Goal: Task Accomplishment & Management: Manage account settings

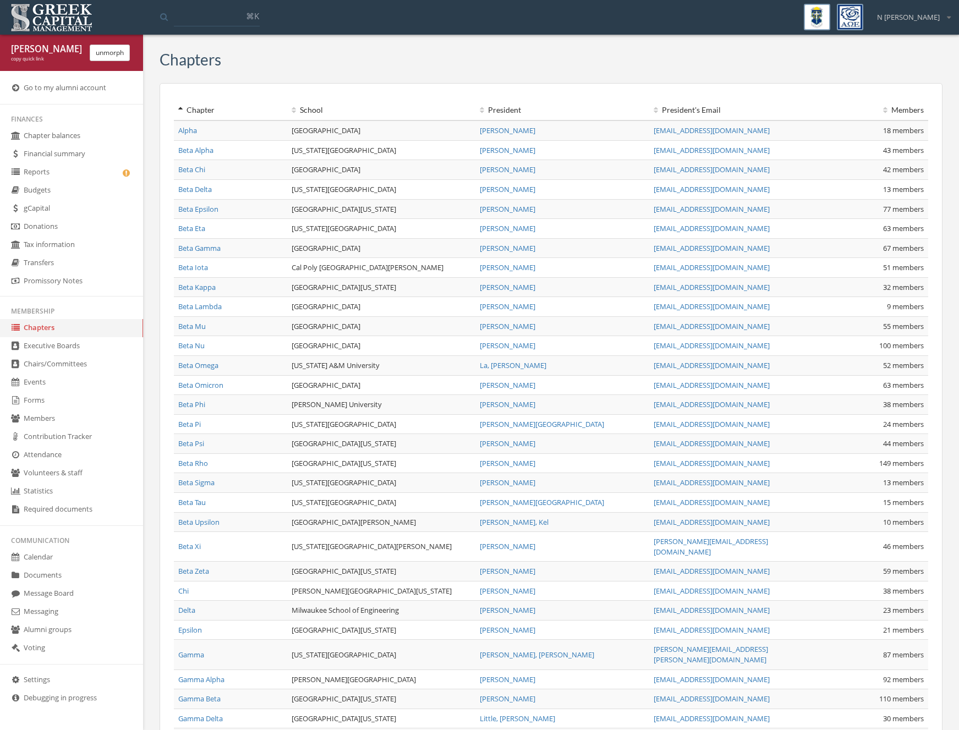
click at [75, 679] on link "Settings" at bounding box center [71, 681] width 143 height 18
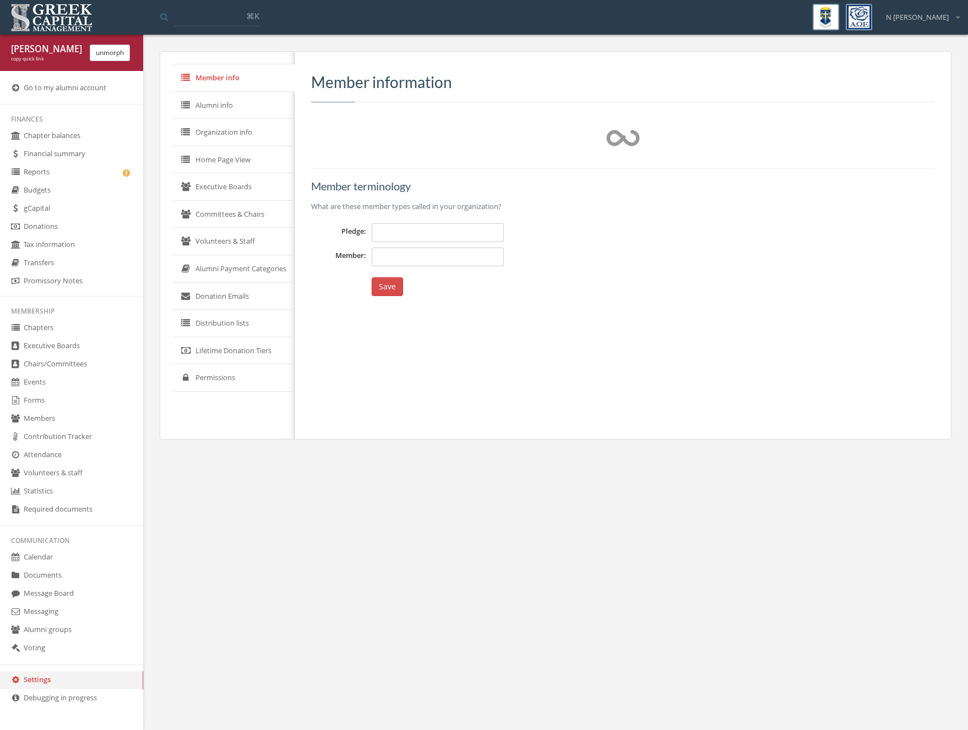
type input "*********"
type input "******"
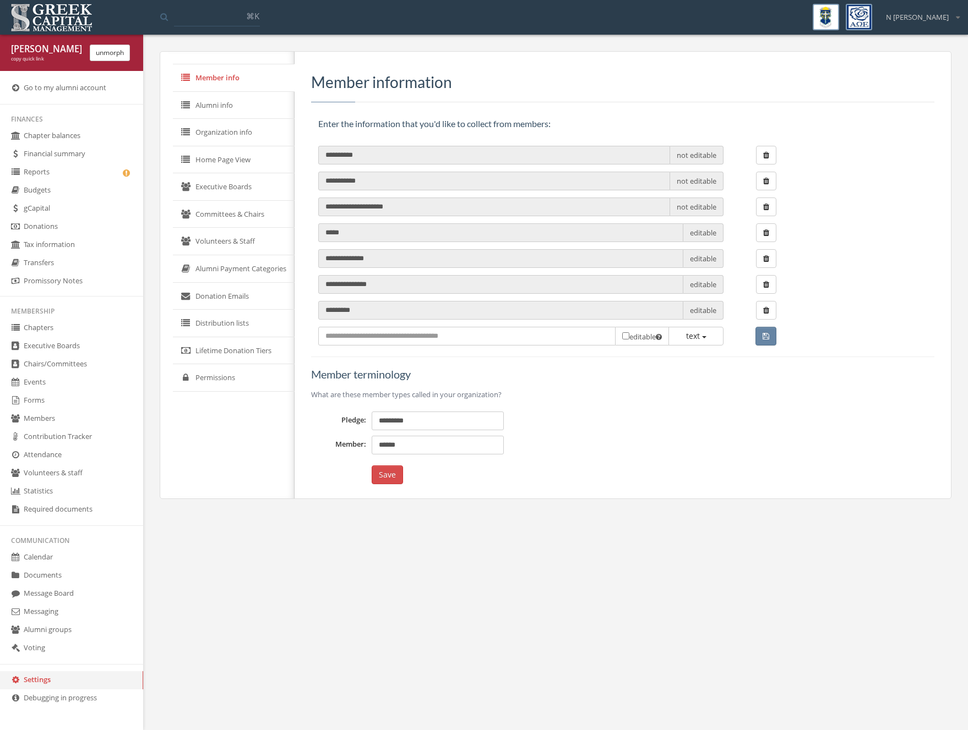
click at [212, 370] on link "Permissions" at bounding box center [234, 378] width 122 height 28
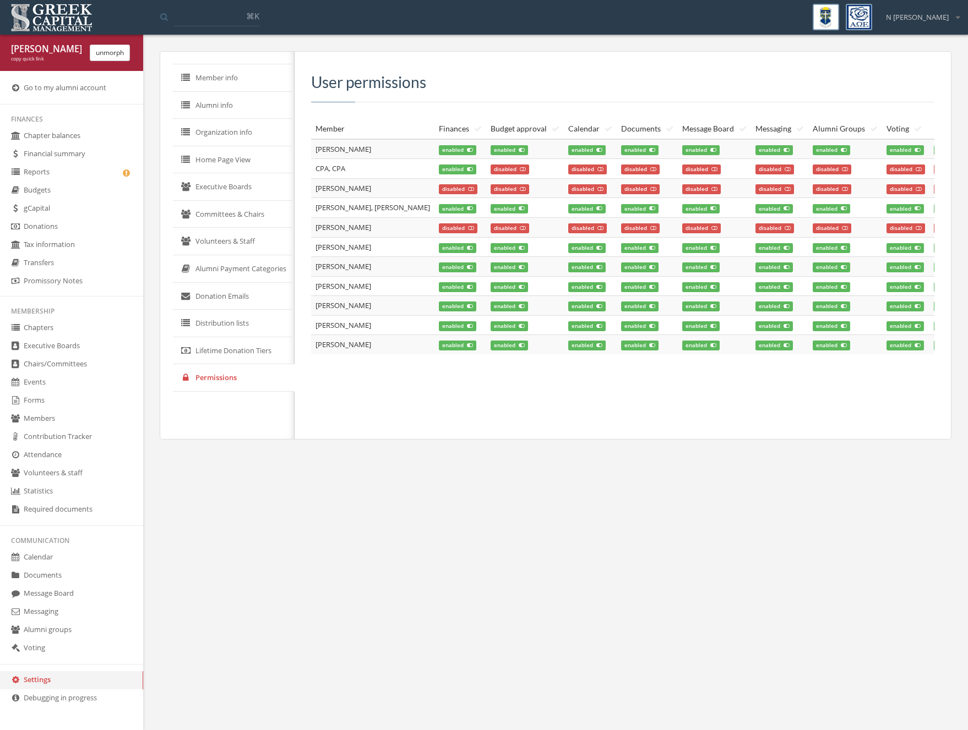
click at [439, 187] on span "disabled" at bounding box center [458, 189] width 39 height 10
click at [490, 187] on span "disabled" at bounding box center [509, 189] width 39 height 10
click at [568, 189] on span "disabled" at bounding box center [587, 189] width 39 height 10
click at [621, 189] on span "disabled" at bounding box center [640, 189] width 39 height 10
click at [682, 190] on span "disabled" at bounding box center [701, 189] width 39 height 10
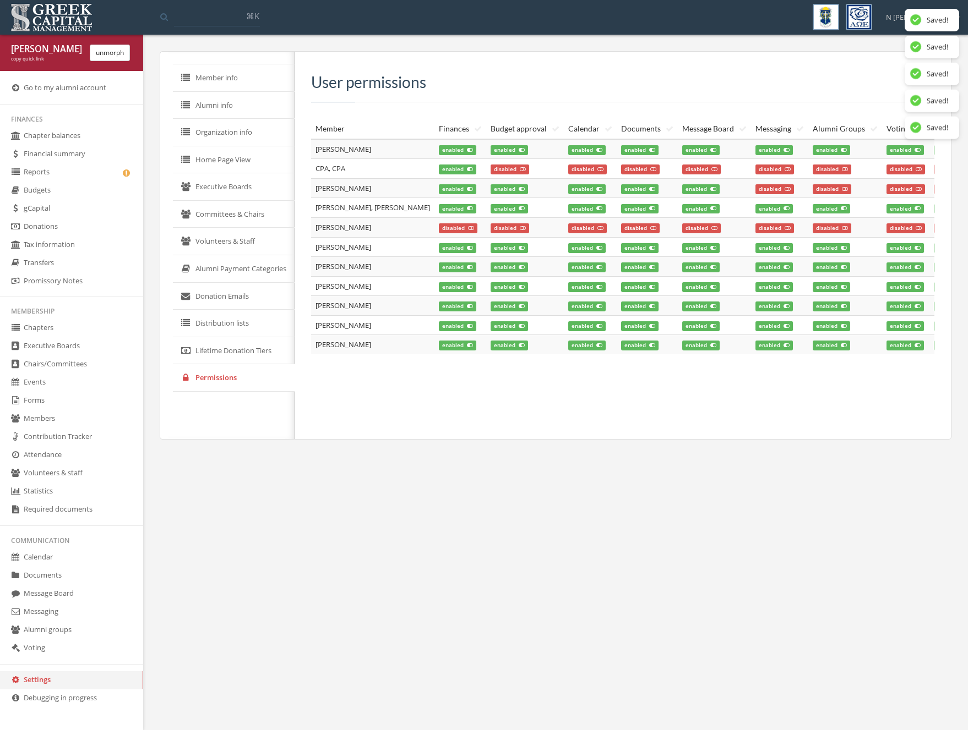
click at [711, 190] on td "enabled" at bounding box center [714, 188] width 73 height 20
click at [755, 190] on span "disabled" at bounding box center [774, 189] width 39 height 10
click at [812, 190] on span "disabled" at bounding box center [831, 189] width 39 height 10
click at [886, 190] on span "disabled" at bounding box center [905, 189] width 39 height 10
click at [934, 189] on span "disabled" at bounding box center [953, 189] width 39 height 10
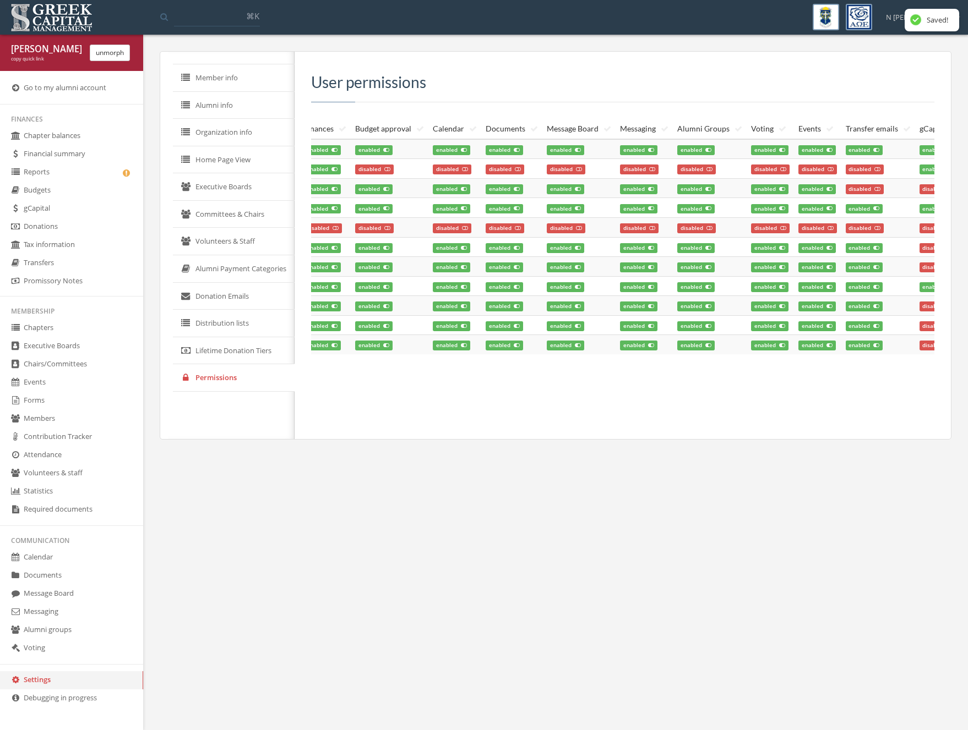
scroll to position [0, 230]
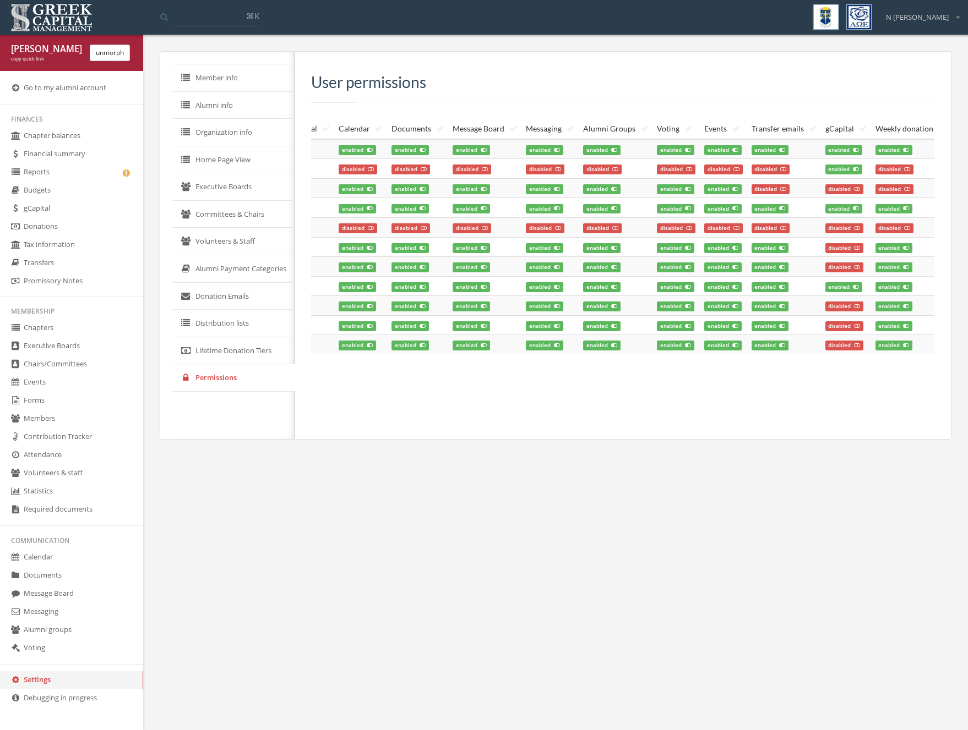
click at [751, 187] on span "disabled" at bounding box center [770, 189] width 39 height 10
click at [825, 186] on span "disabled" at bounding box center [844, 189] width 39 height 10
click at [875, 186] on span "disabled" at bounding box center [894, 189] width 39 height 10
click at [116, 65] on div "[PERSON_NAME] copy quick link unmorph" at bounding box center [71, 53] width 143 height 36
click at [120, 56] on button "unmorph" at bounding box center [110, 53] width 40 height 17
